Goal: Information Seeking & Learning: Learn about a topic

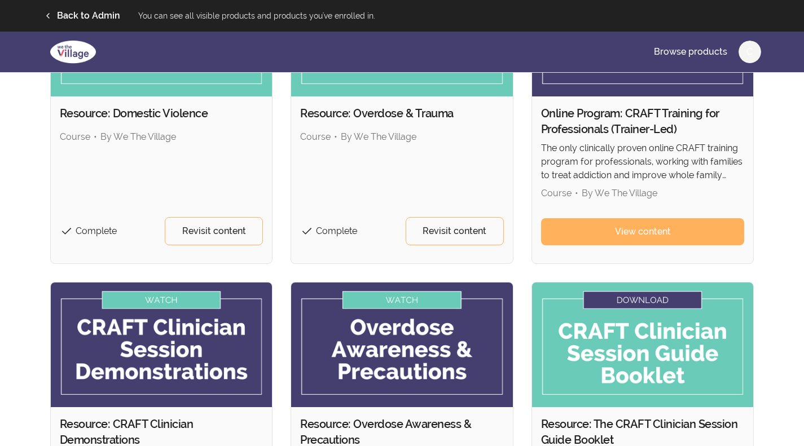
scroll to position [483, 0]
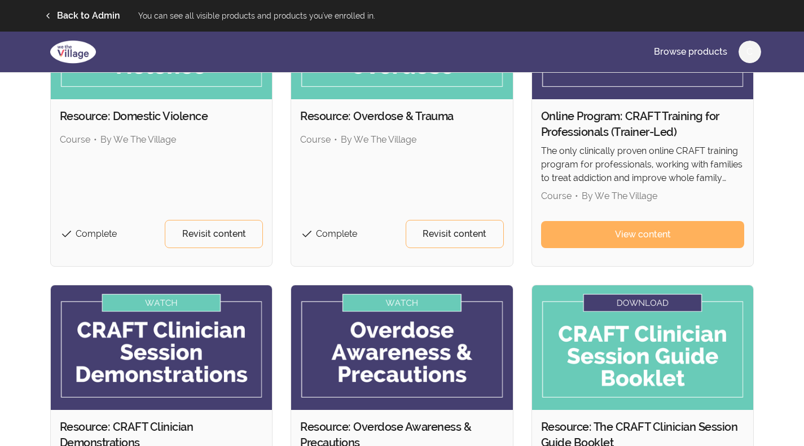
click at [198, 233] on span "Revisit content" at bounding box center [214, 234] width 64 height 14
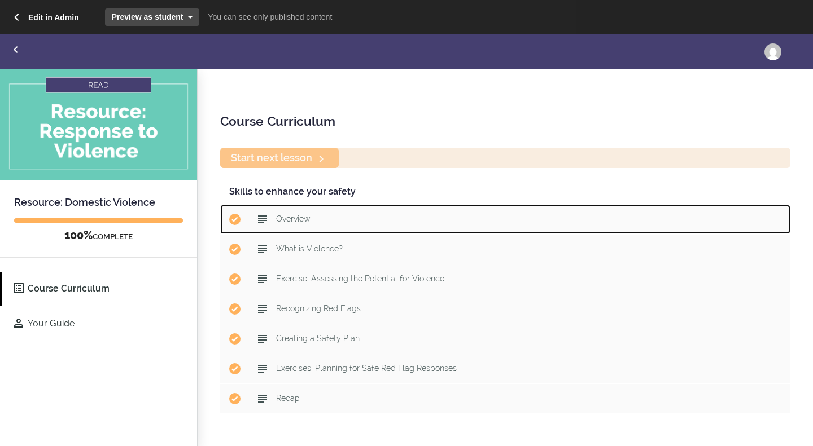
click at [287, 220] on span "Overview" at bounding box center [293, 218] width 34 height 9
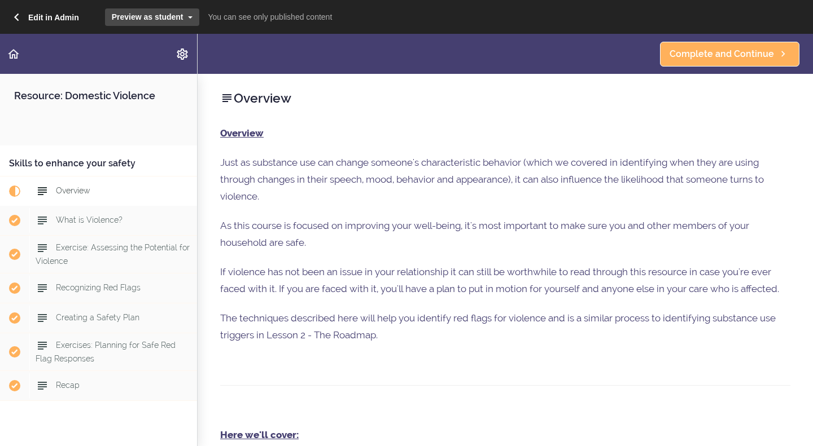
scroll to position [49, 0]
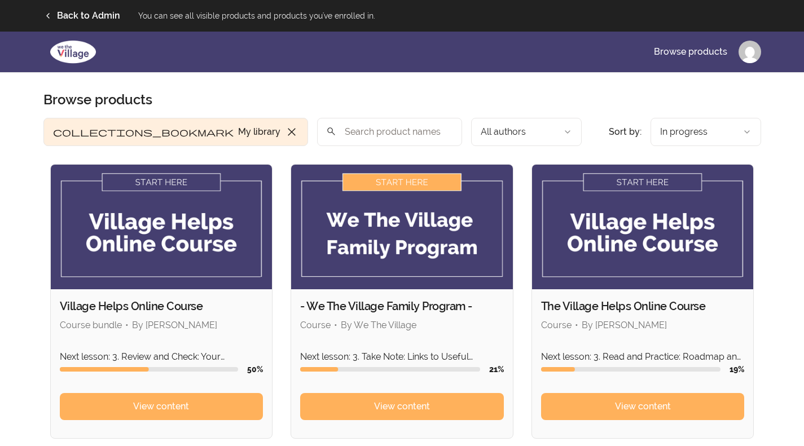
click at [199, 251] on img at bounding box center [162, 227] width 222 height 125
click at [194, 417] on link "View content" at bounding box center [162, 406] width 204 height 27
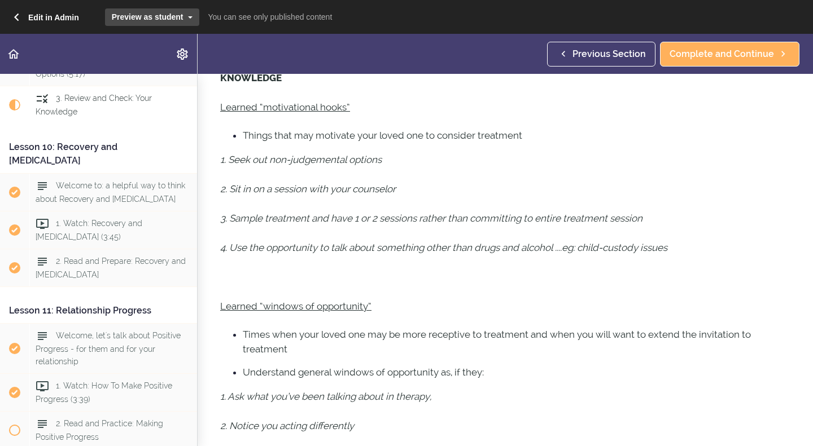
scroll to position [185, 0]
